Goal: Task Accomplishment & Management: Complete application form

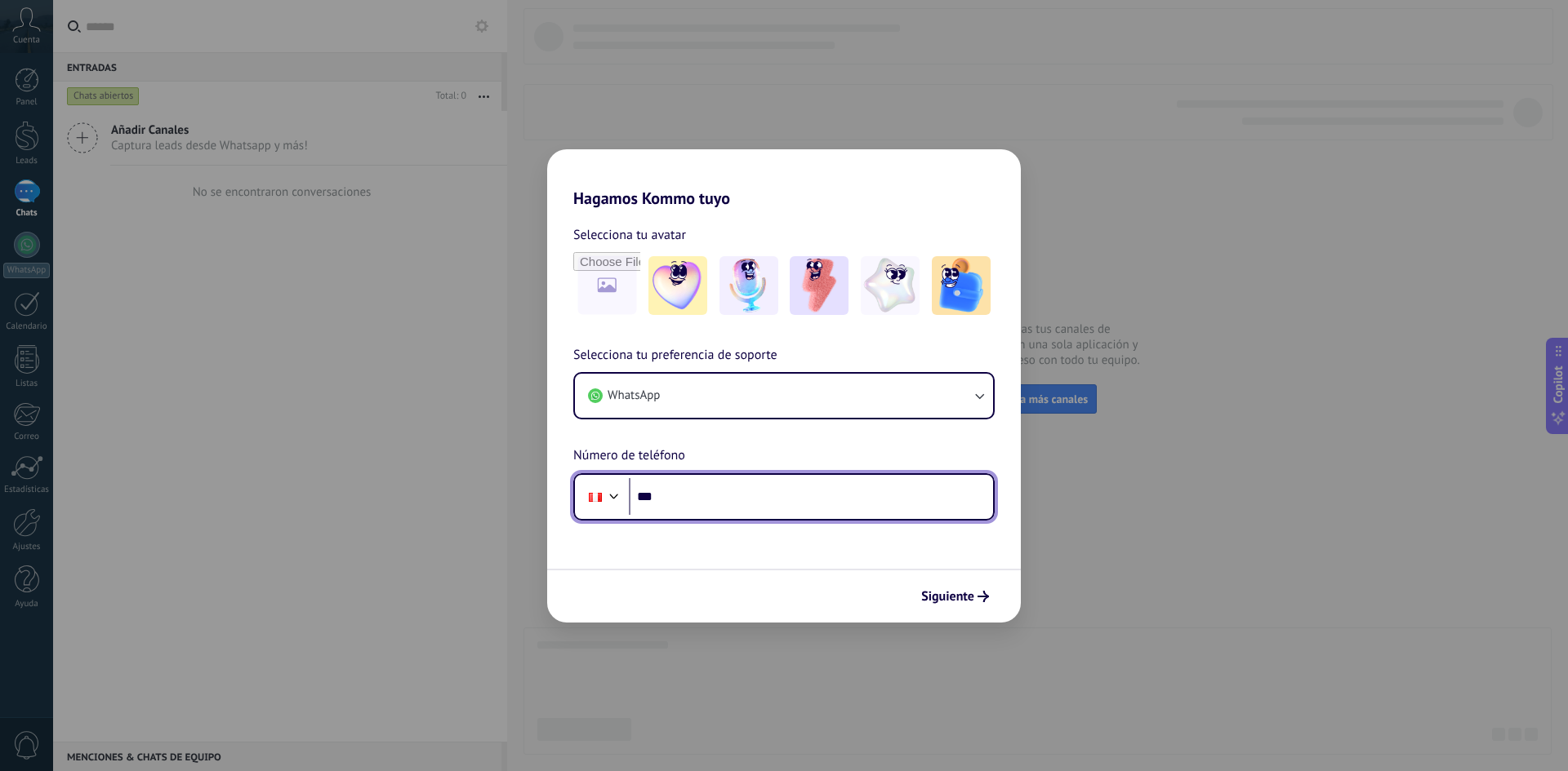
click at [731, 497] on input "***" at bounding box center [810, 497] width 365 height 37
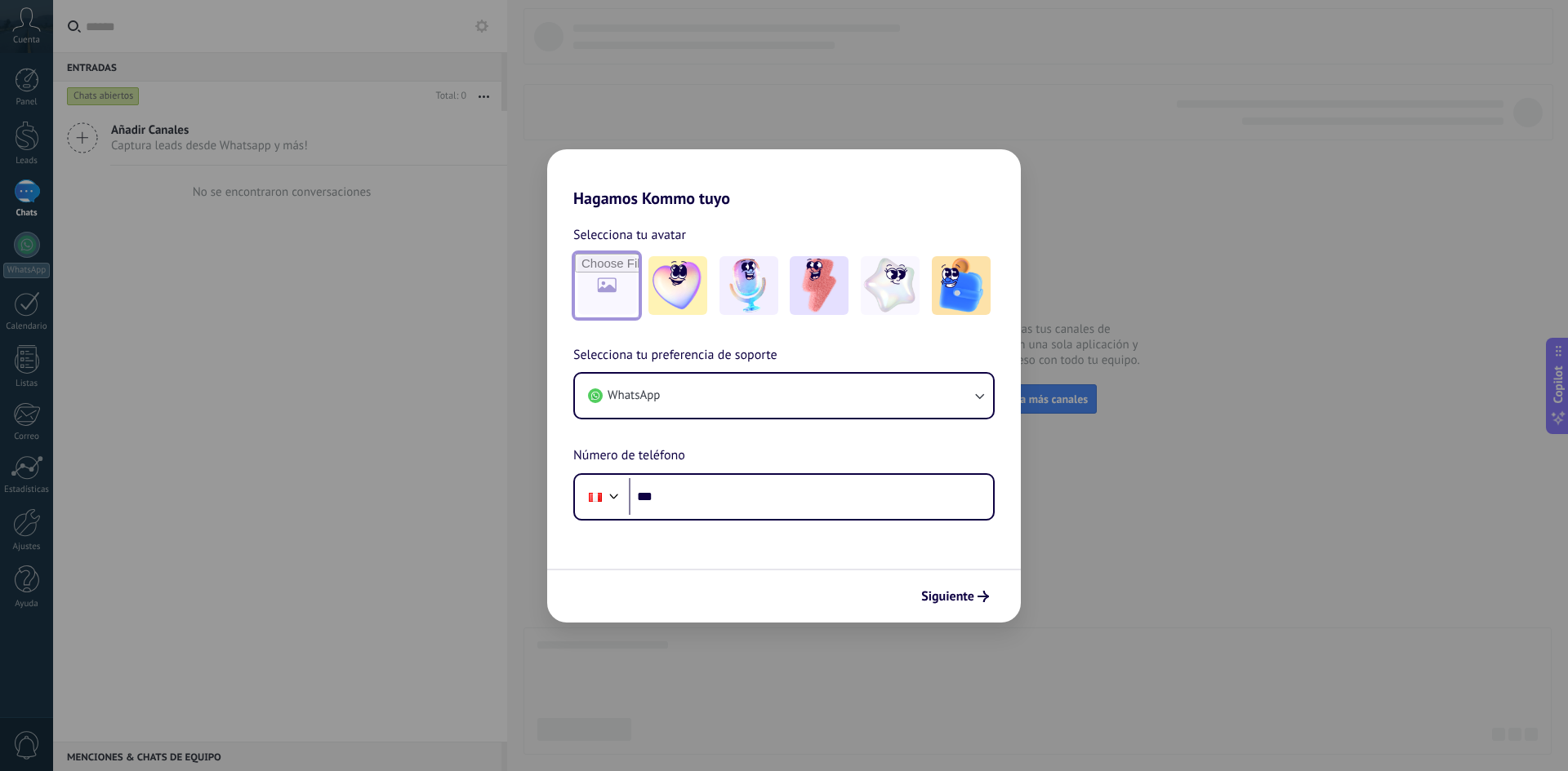
click at [595, 270] on input "file" at bounding box center [606, 285] width 64 height 64
type input "**********"
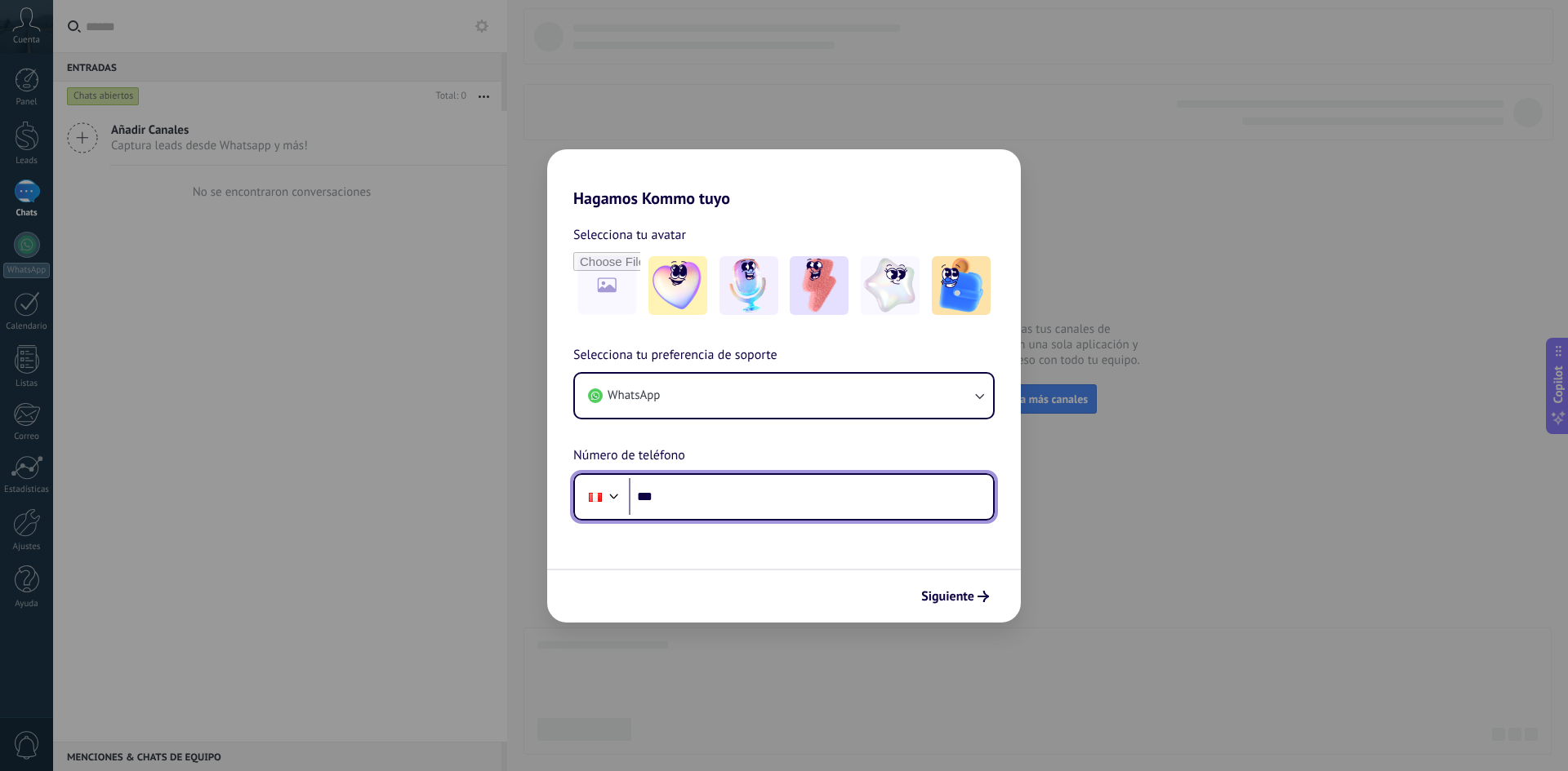
click at [887, 512] on input "***" at bounding box center [810, 497] width 365 height 37
type input "**********"
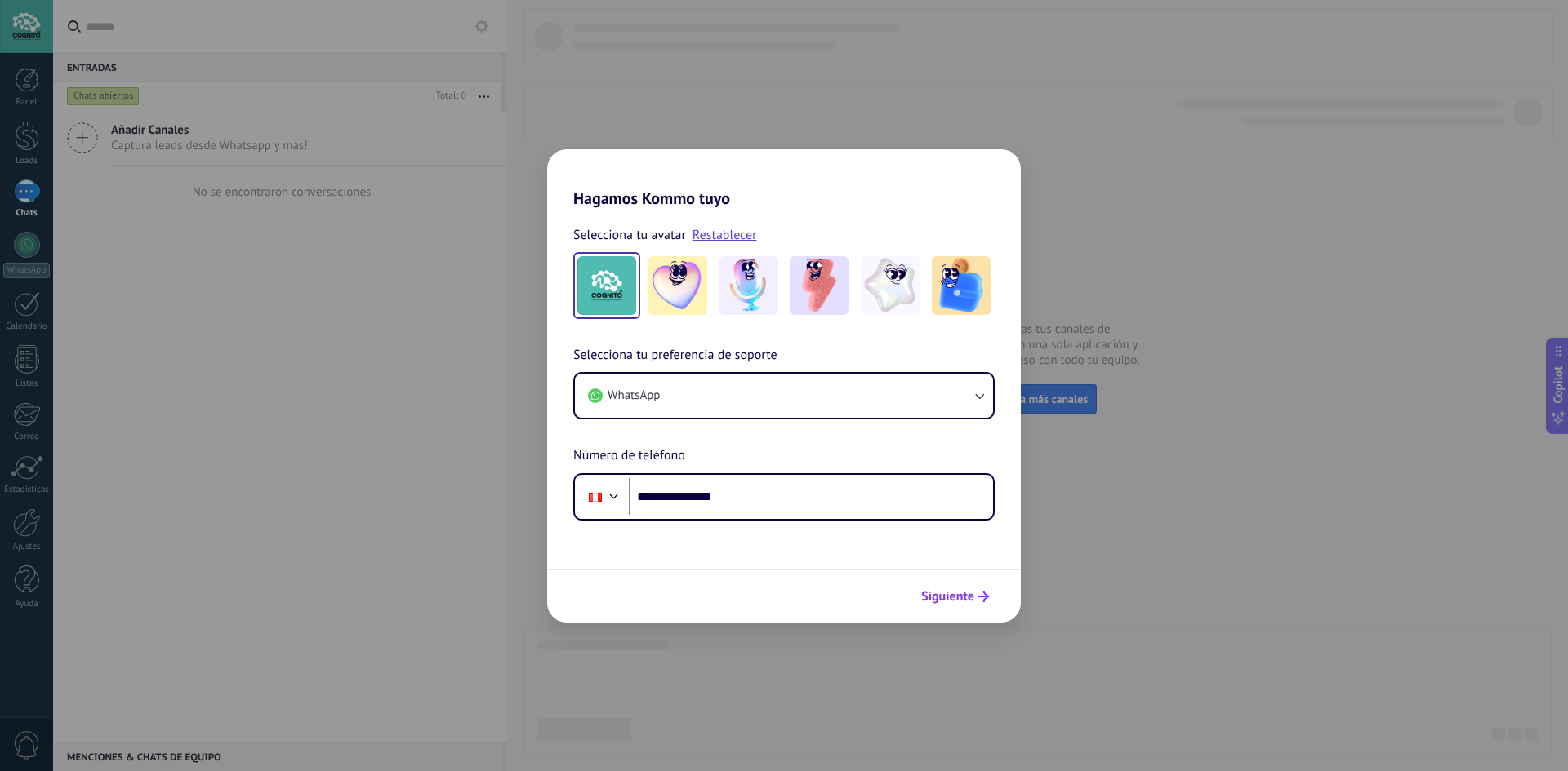
click at [971, 592] on span "Siguiente" at bounding box center [948, 597] width 53 height 12
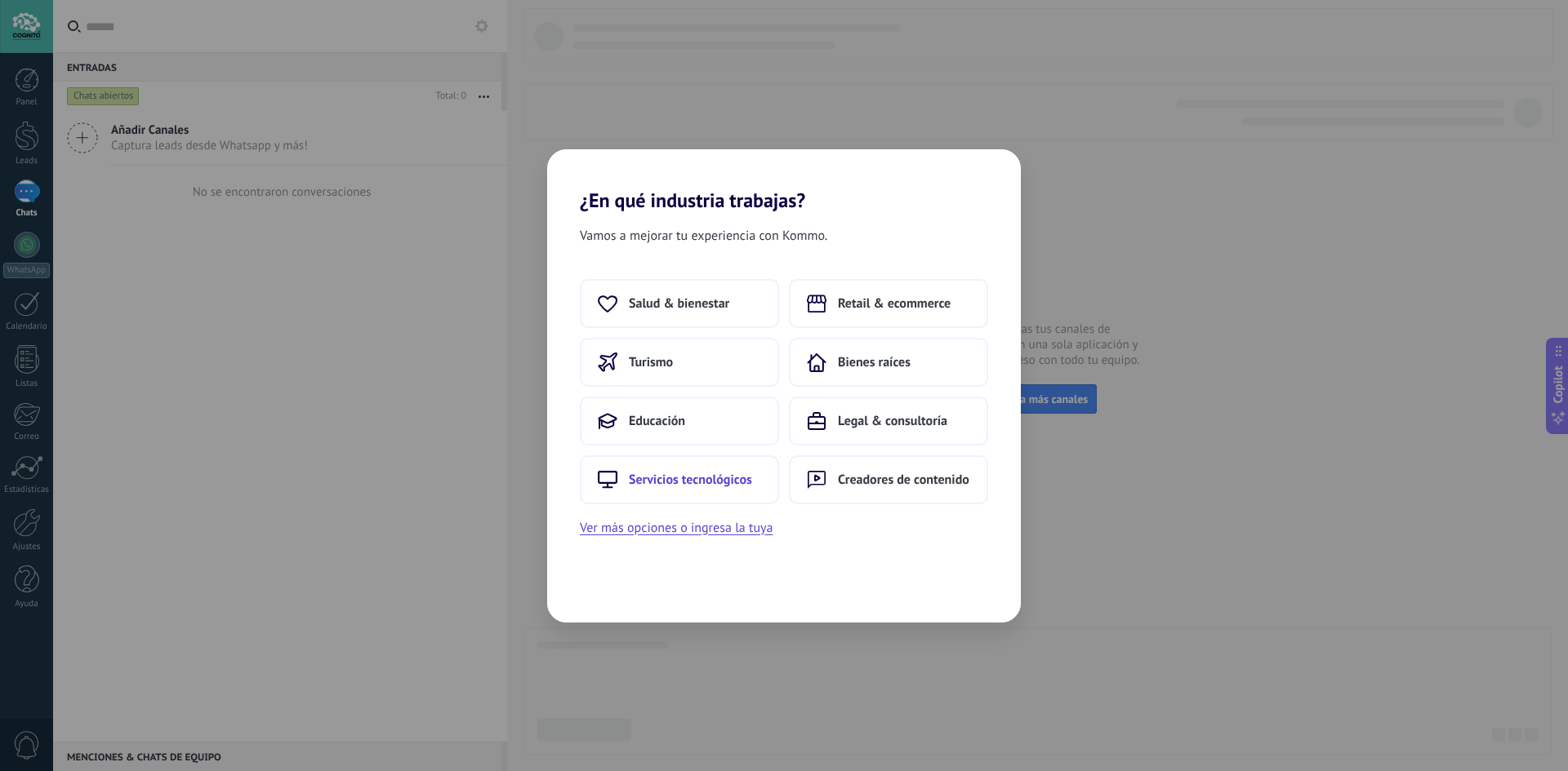
click at [701, 472] on span "Servicios tecnológicos" at bounding box center [690, 480] width 123 height 17
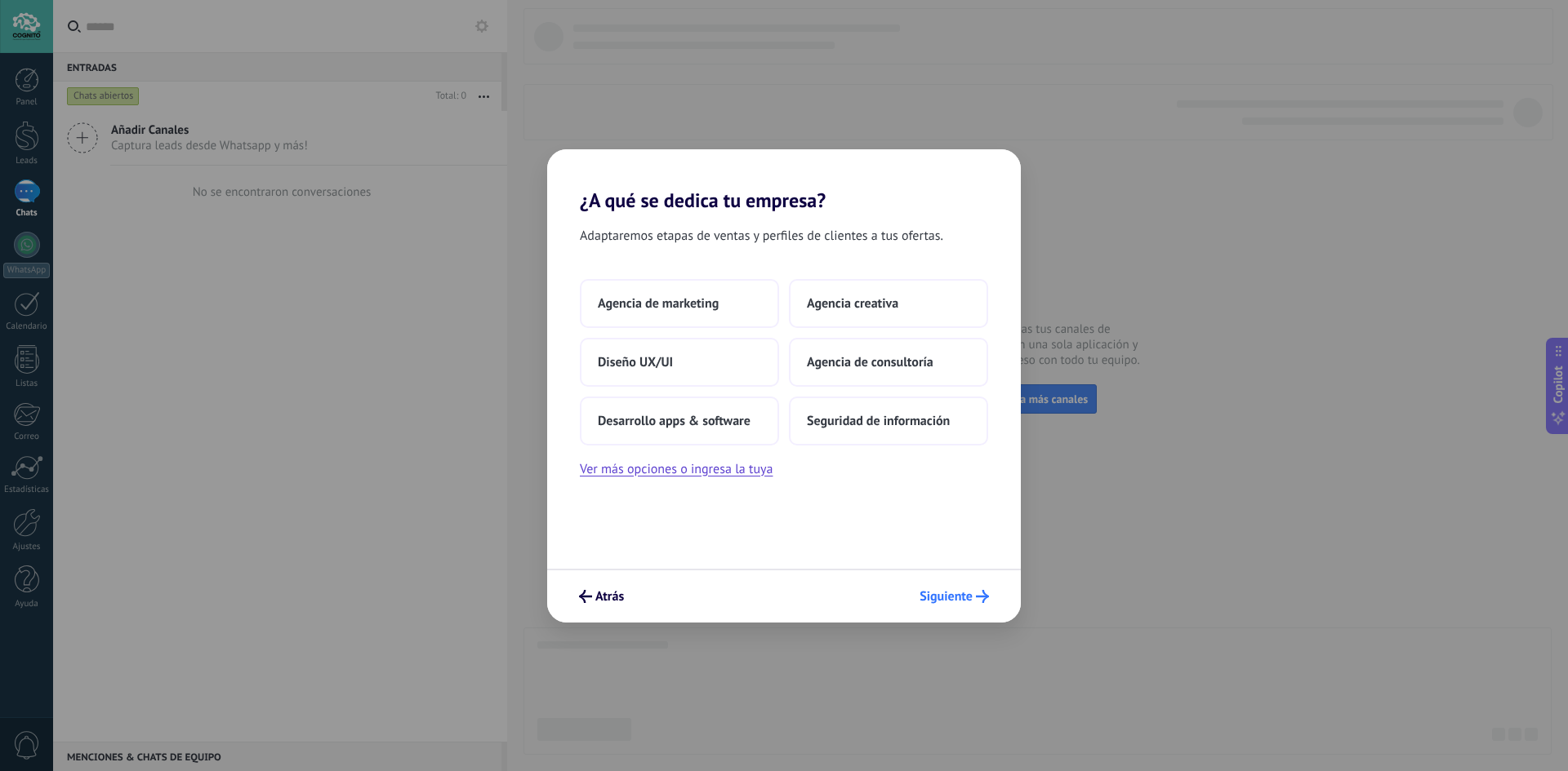
click at [987, 594] on icon "submit" at bounding box center [982, 596] width 13 height 13
click at [710, 418] on span "Desarrollo apps & software" at bounding box center [674, 421] width 153 height 17
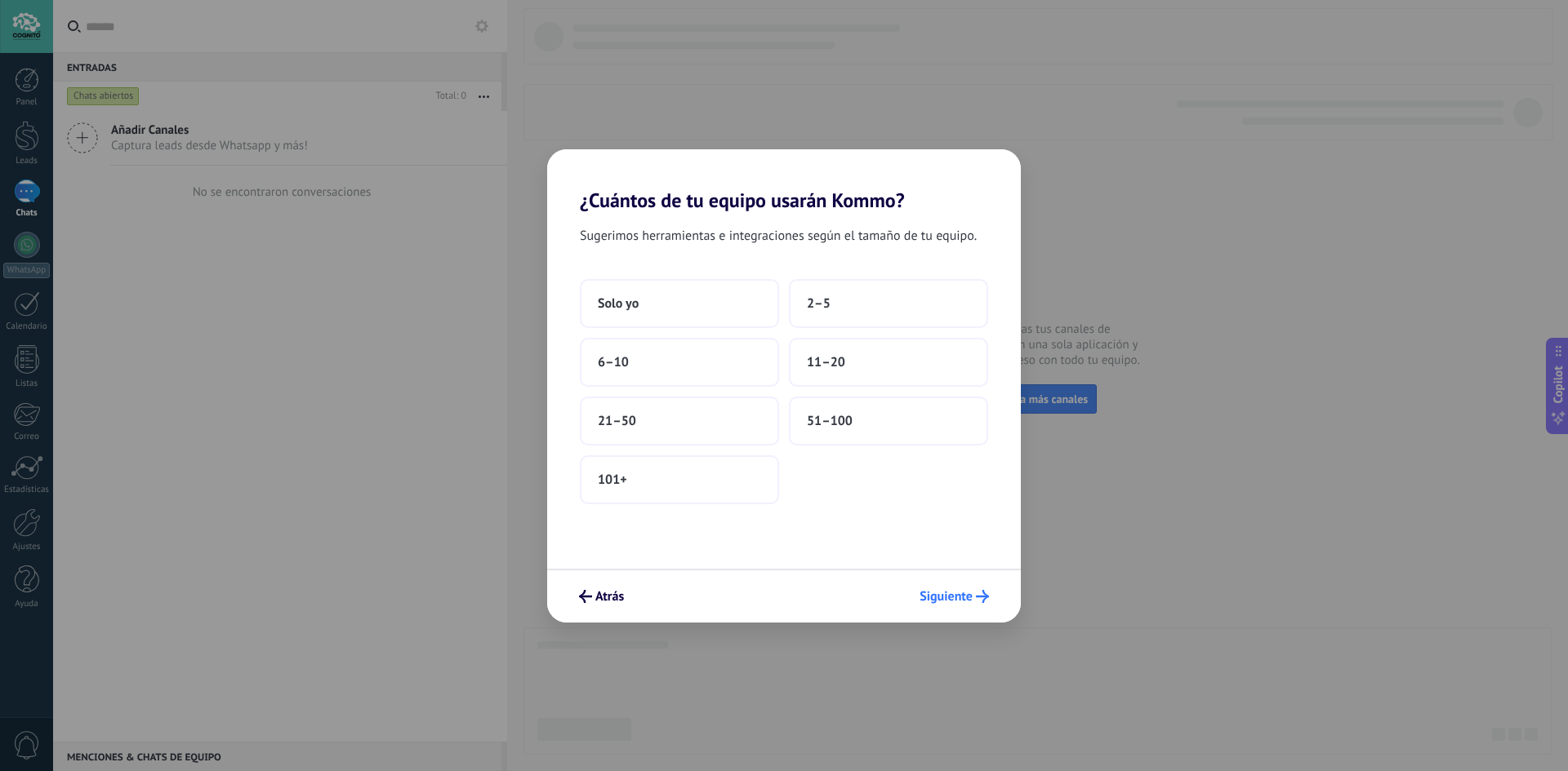
click at [972, 599] on span "Siguiente" at bounding box center [954, 596] width 70 height 13
click at [655, 286] on button "Solo yo" at bounding box center [678, 304] width 199 height 49
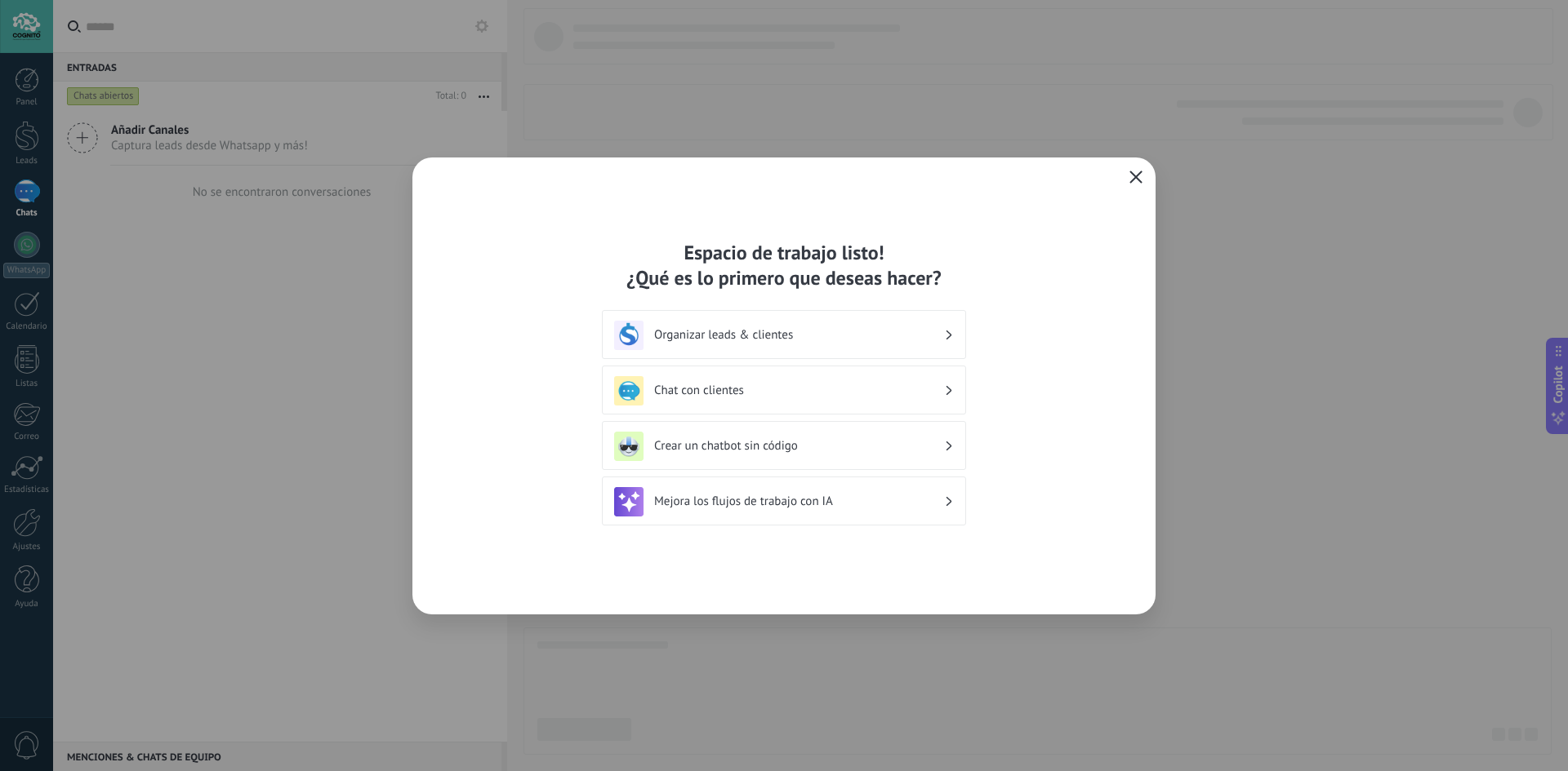
click at [1132, 178] on icon "button" at bounding box center [1135, 176] width 13 height 13
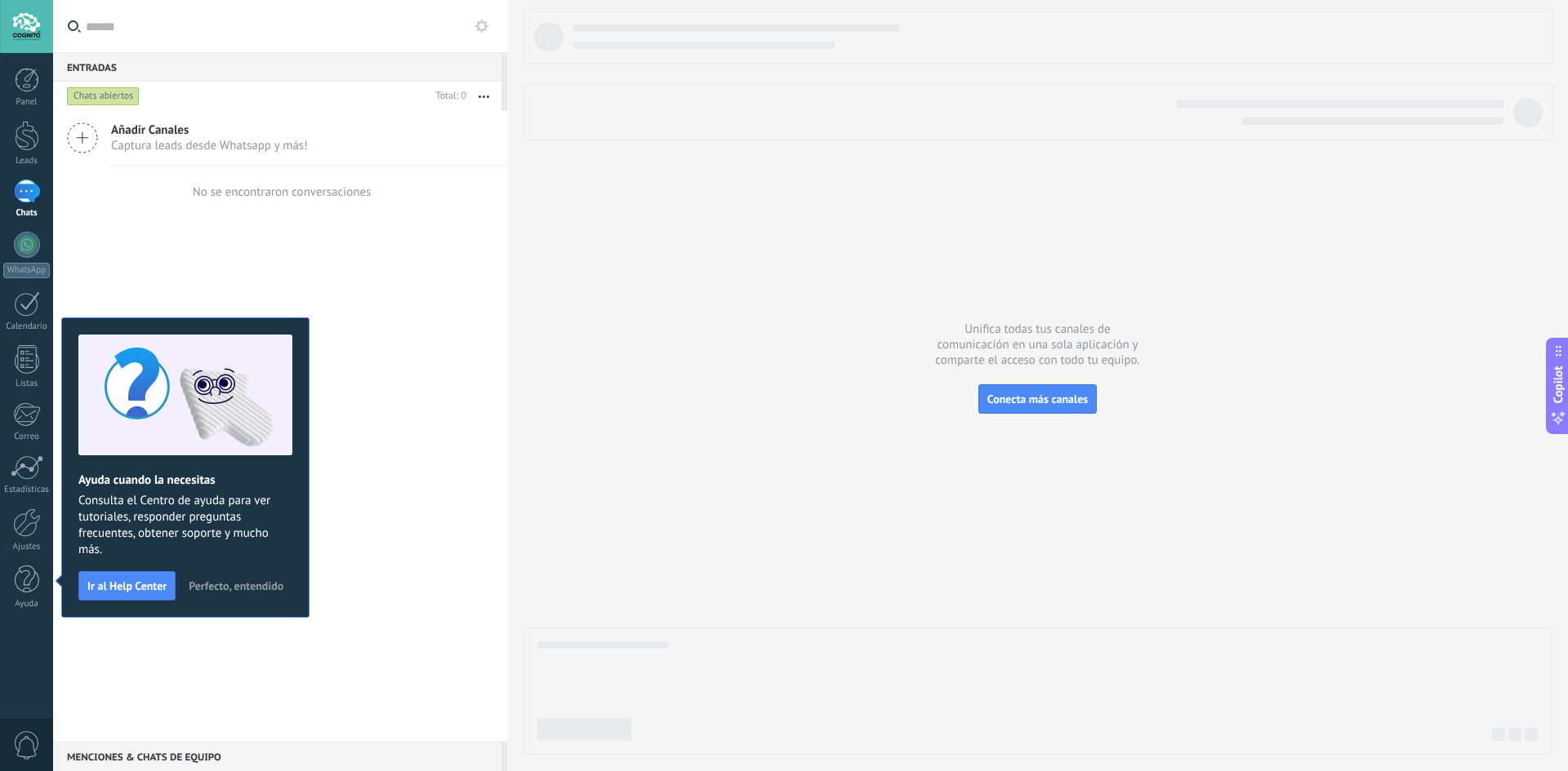
click at [220, 586] on span "Perfecto, entendido" at bounding box center [235, 586] width 95 height 12
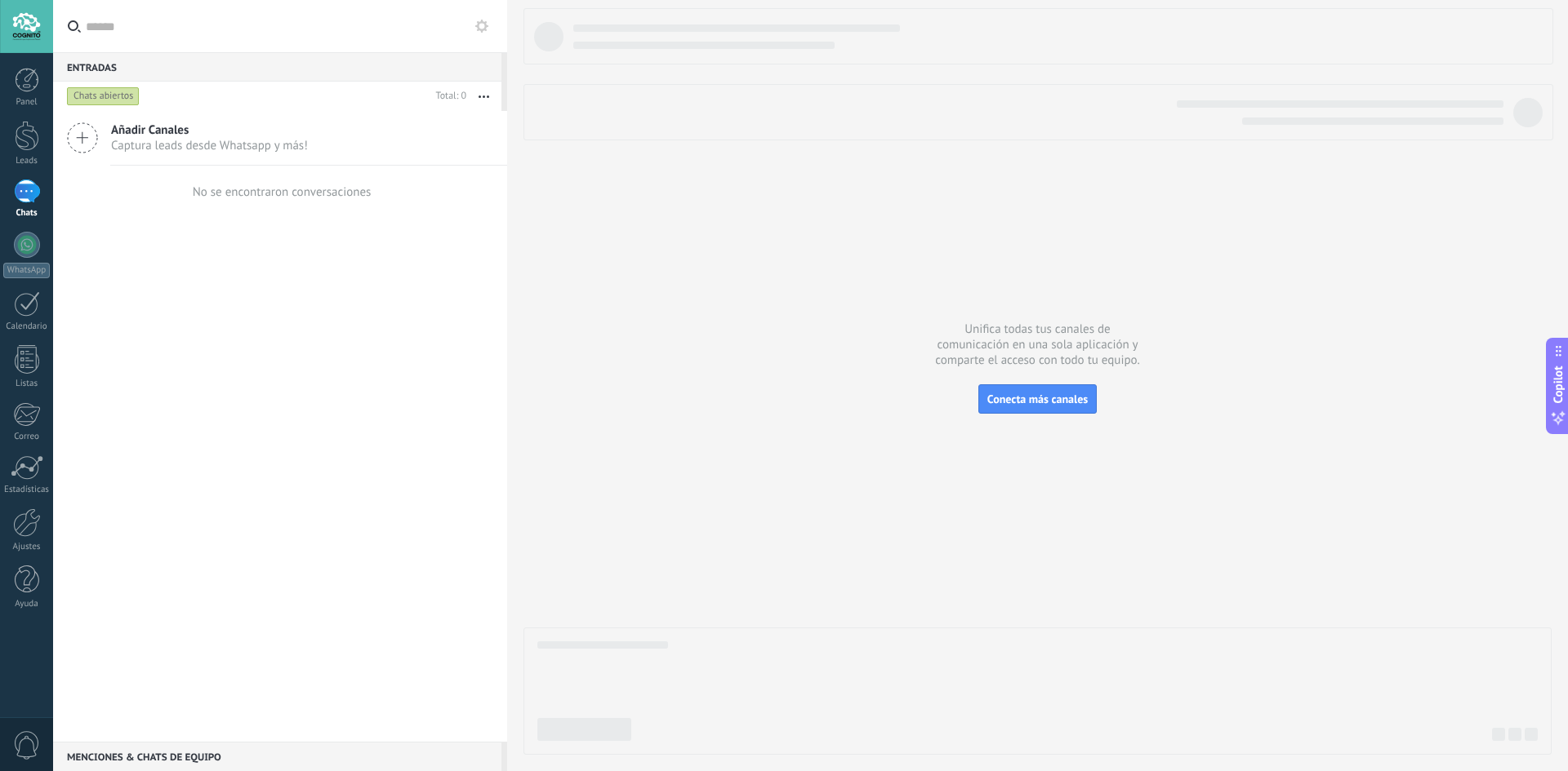
click at [23, 12] on div at bounding box center [26, 26] width 53 height 53
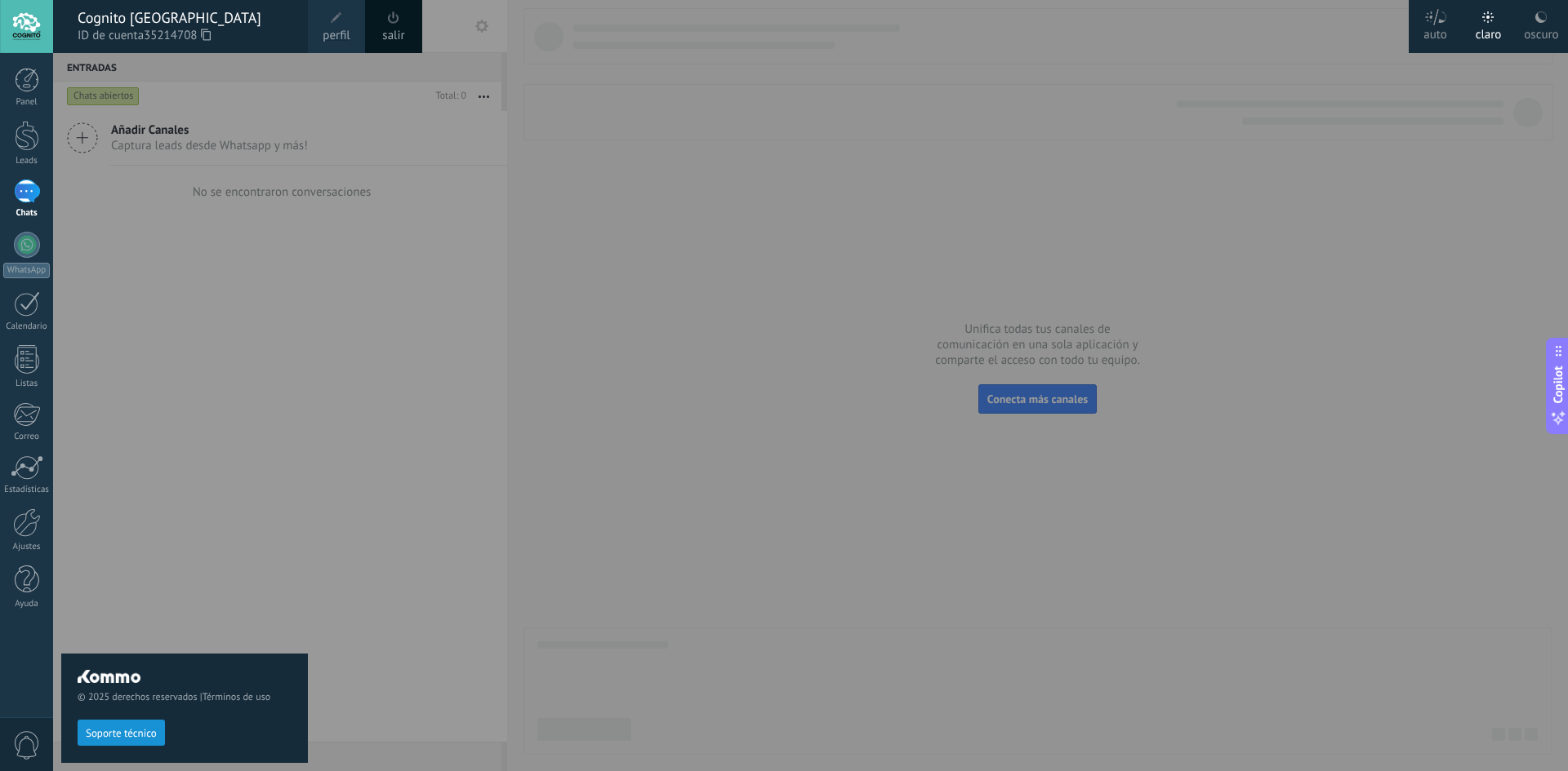
click at [520, 182] on div at bounding box center [837, 385] width 1568 height 771
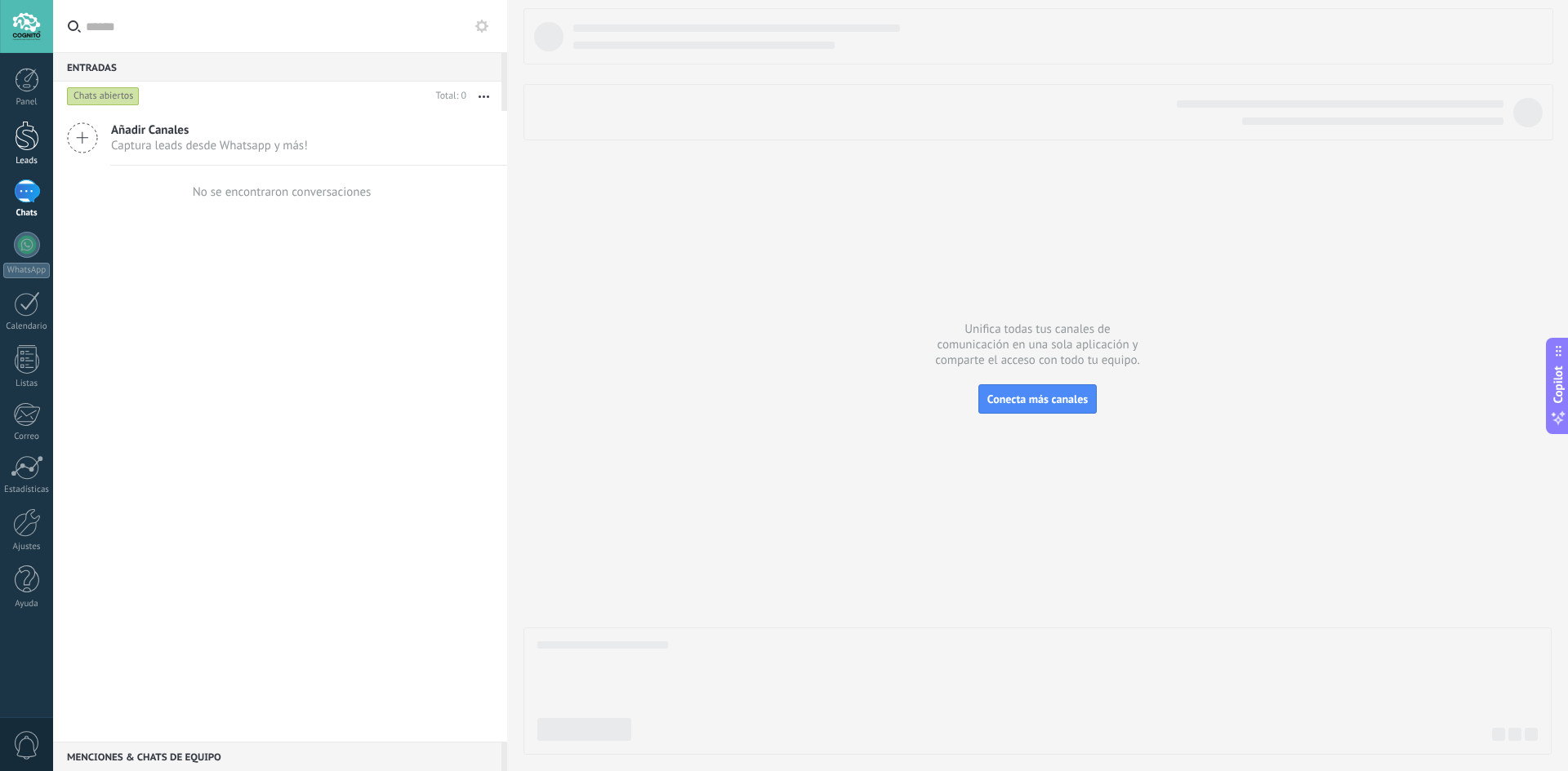
click at [33, 149] on div at bounding box center [26, 135] width 24 height 30
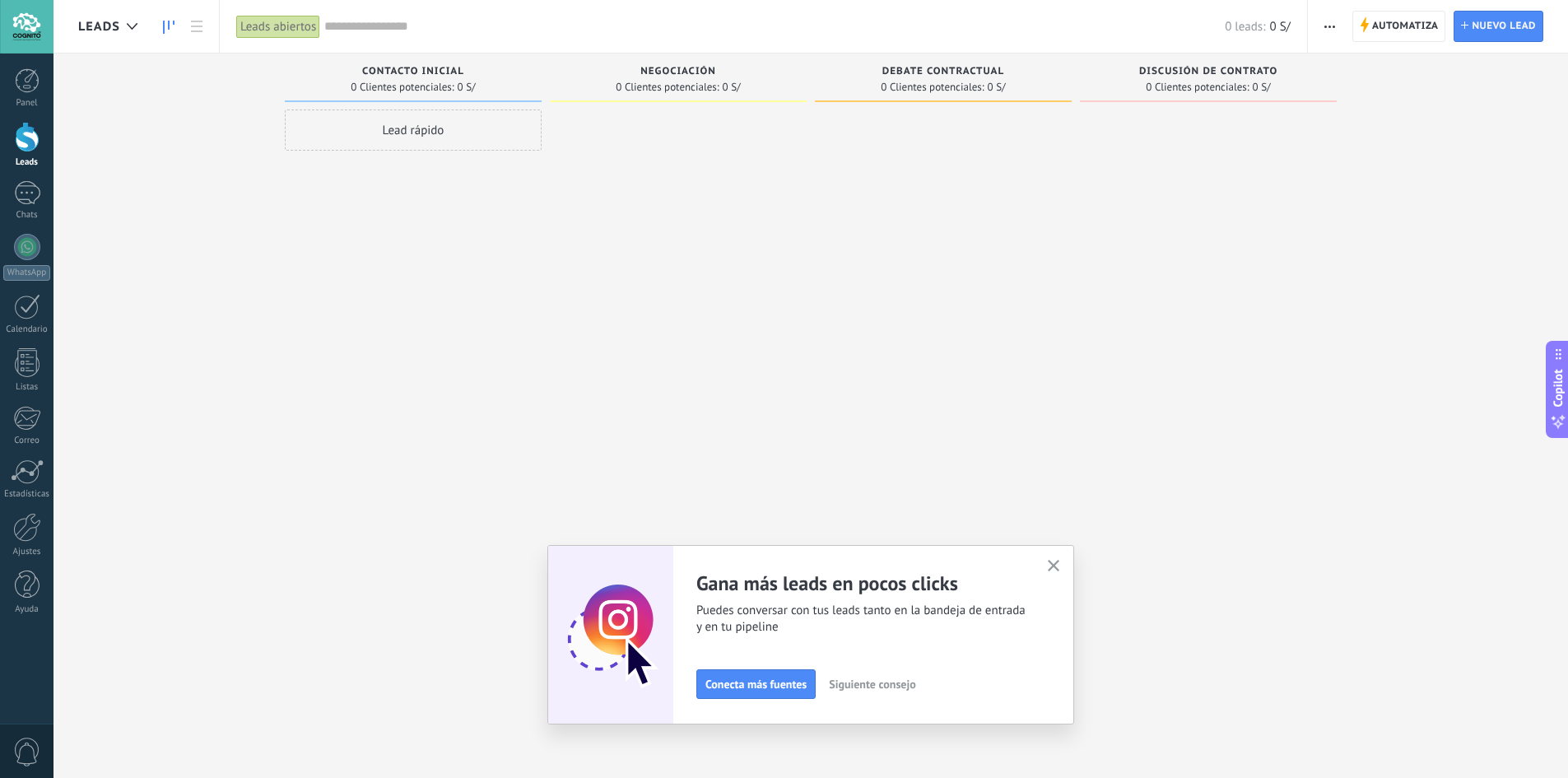
click at [1053, 562] on icon "button" at bounding box center [1054, 566] width 12 height 12
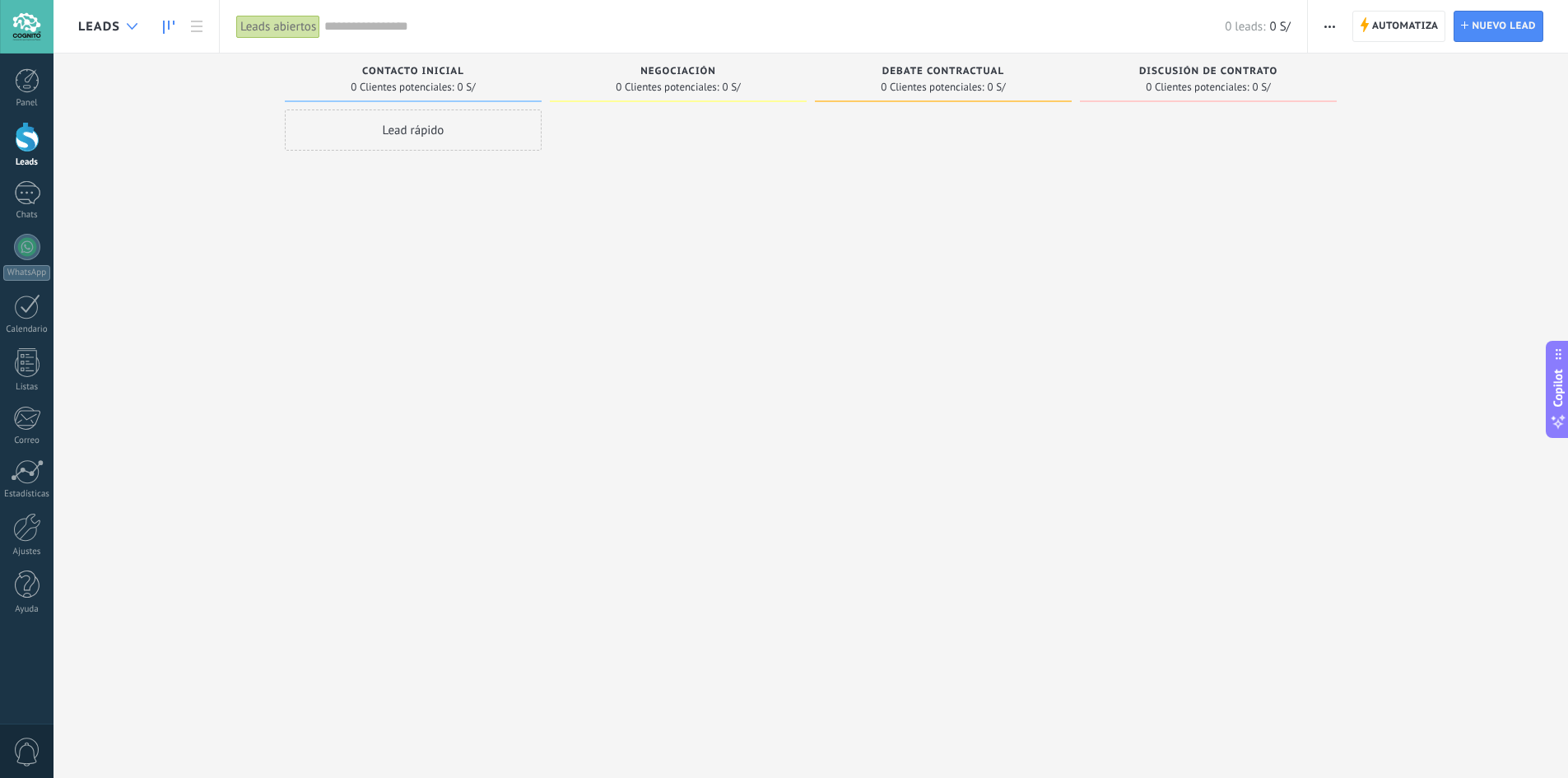
click at [131, 35] on div at bounding box center [131, 27] width 27 height 32
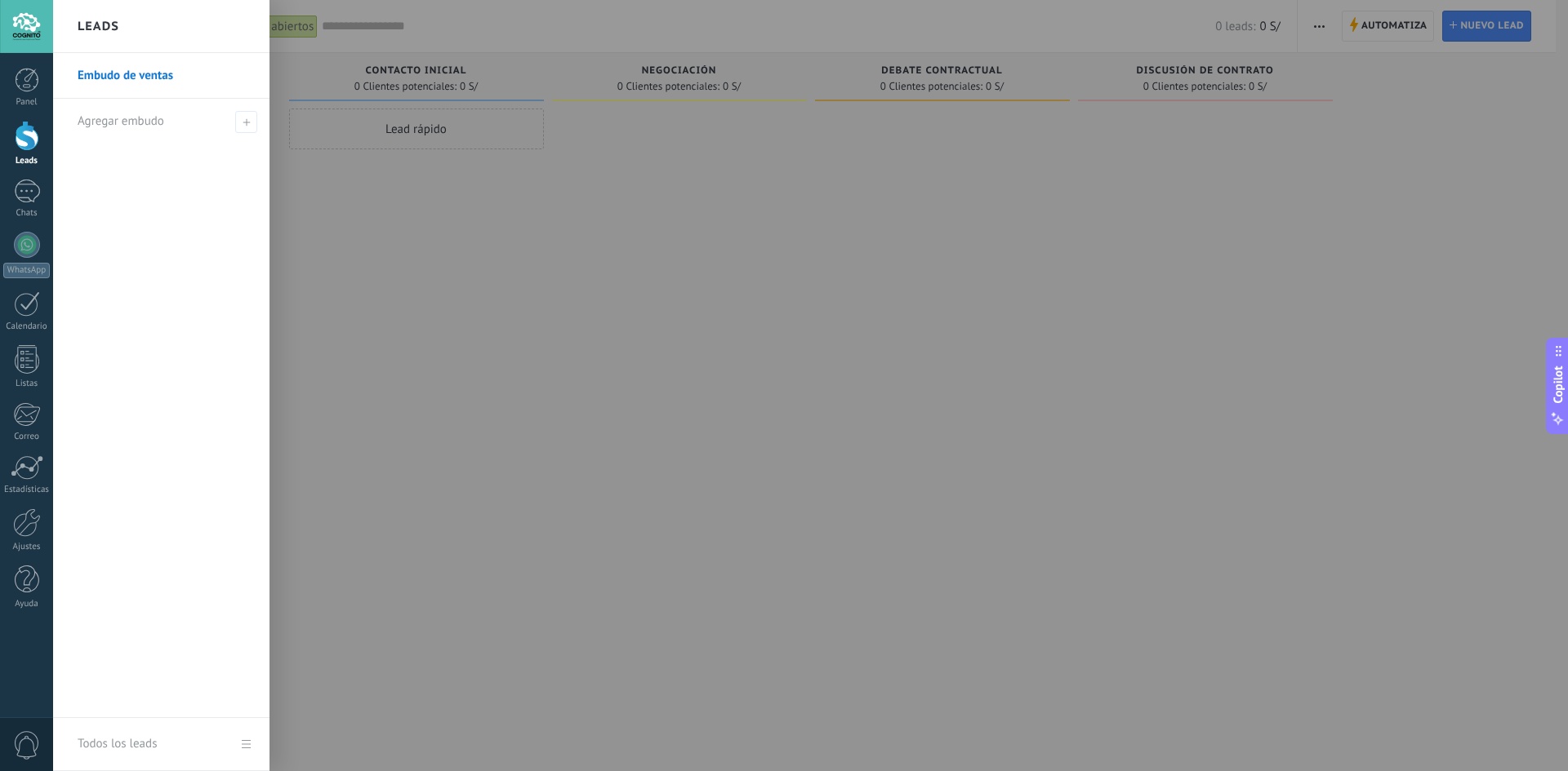
click at [130, 35] on div "Leads" at bounding box center [161, 26] width 217 height 53
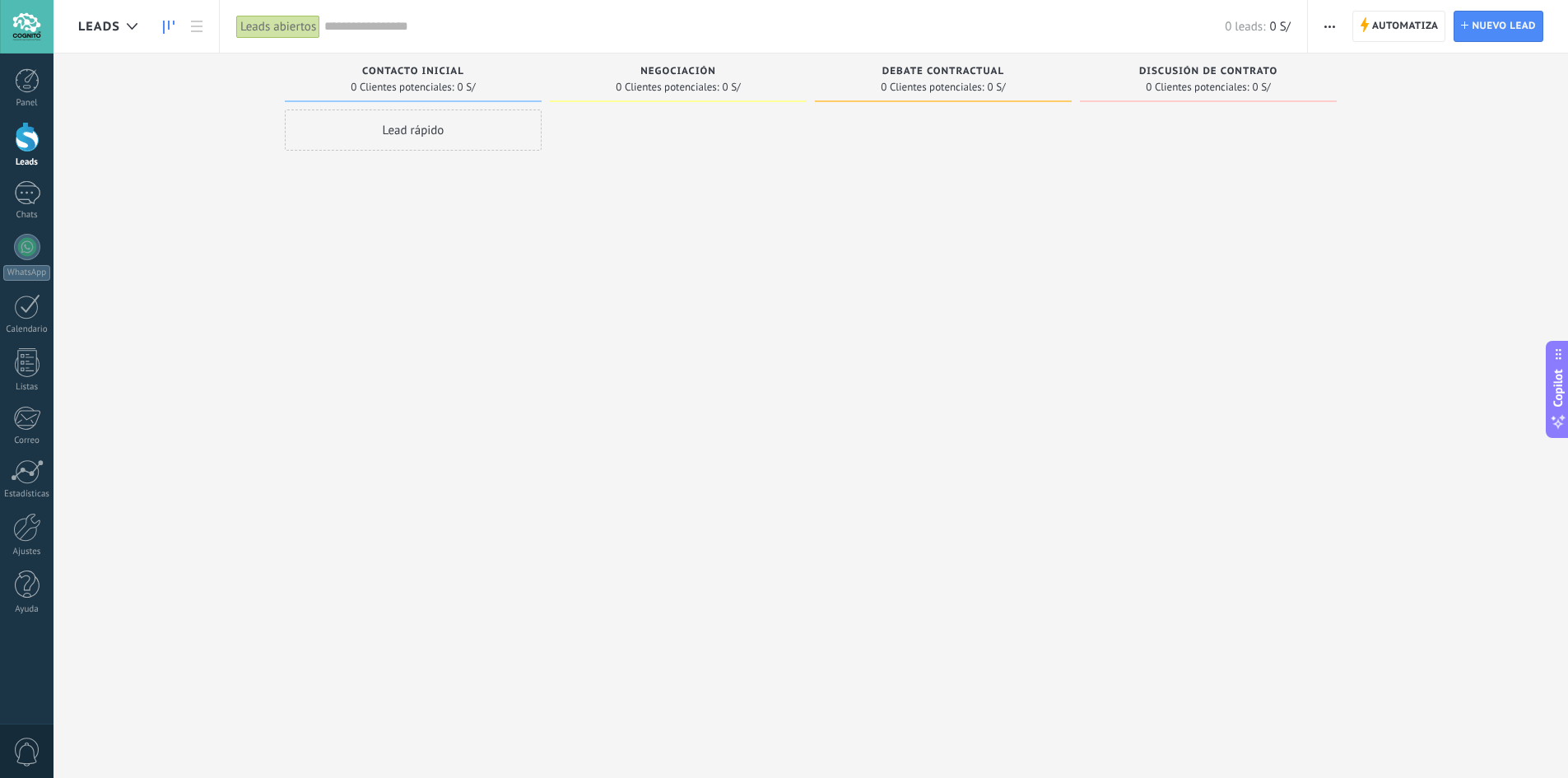
click at [104, 37] on div "Leads" at bounding box center [112, 26] width 67 height 52
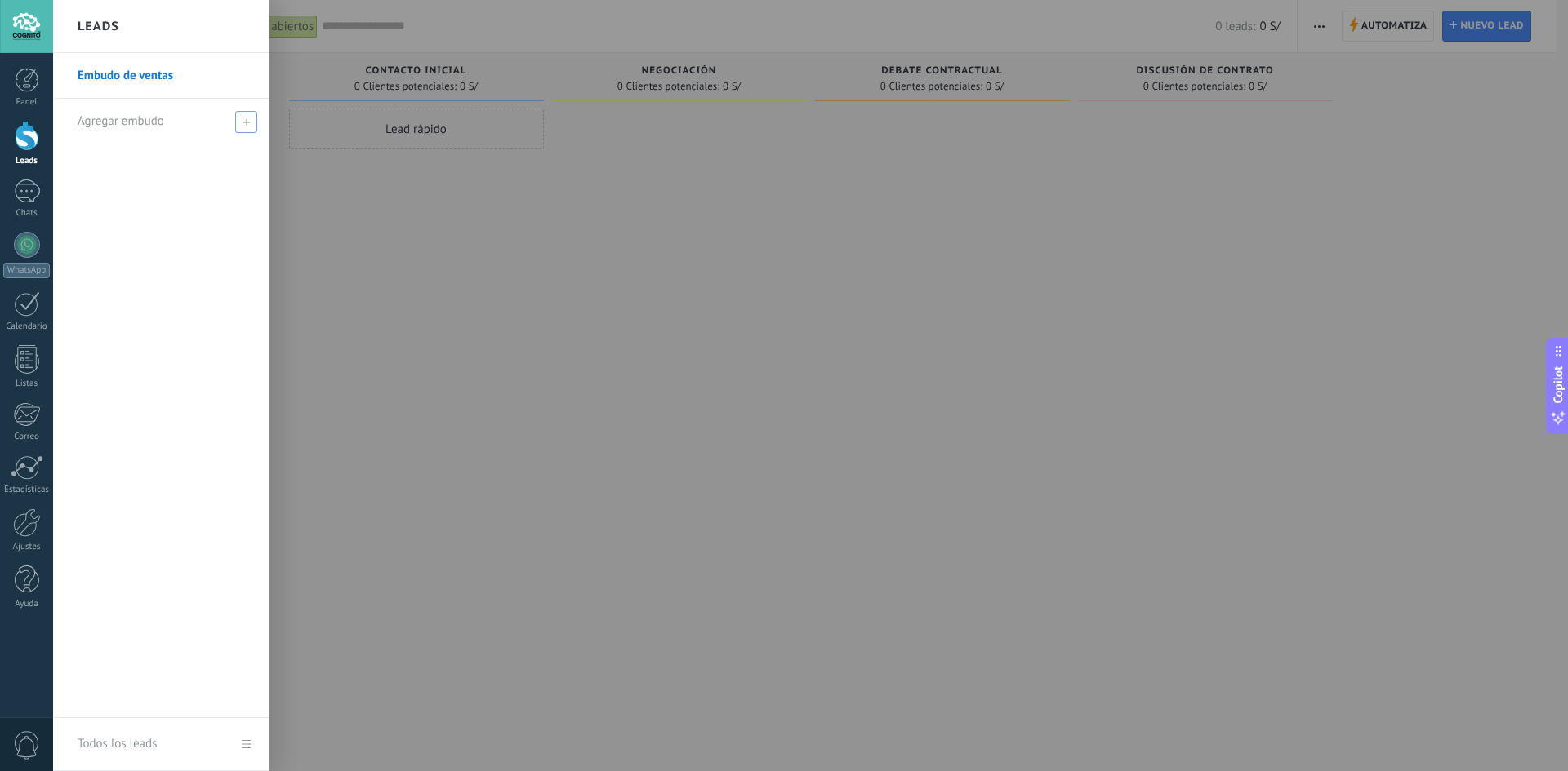
click at [229, 126] on div "Agregar embudo" at bounding box center [165, 121] width 175 height 45
